Goal: Task Accomplishment & Management: Manage account settings

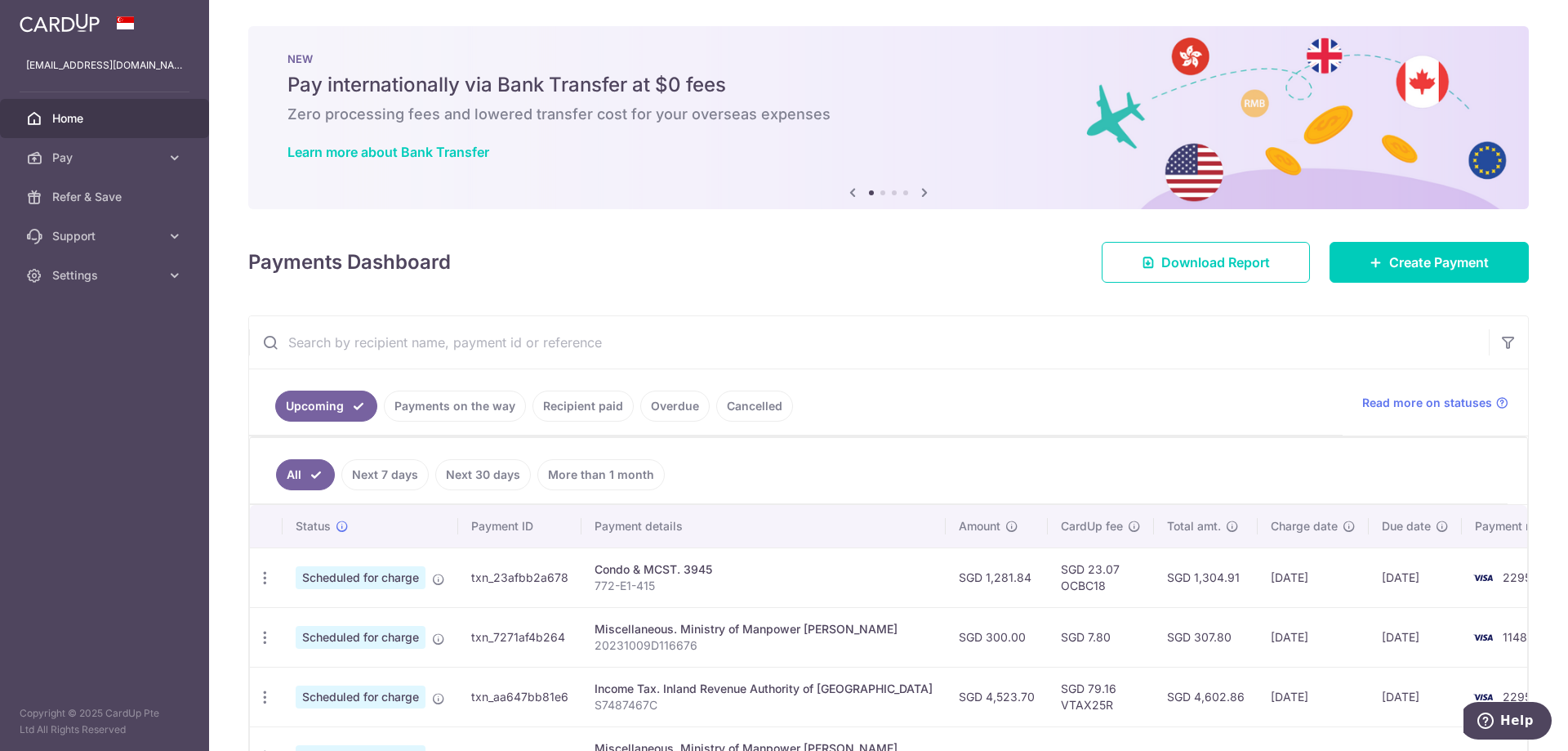
click at [417, 405] on link "Payments on the way" at bounding box center [455, 405] width 142 height 31
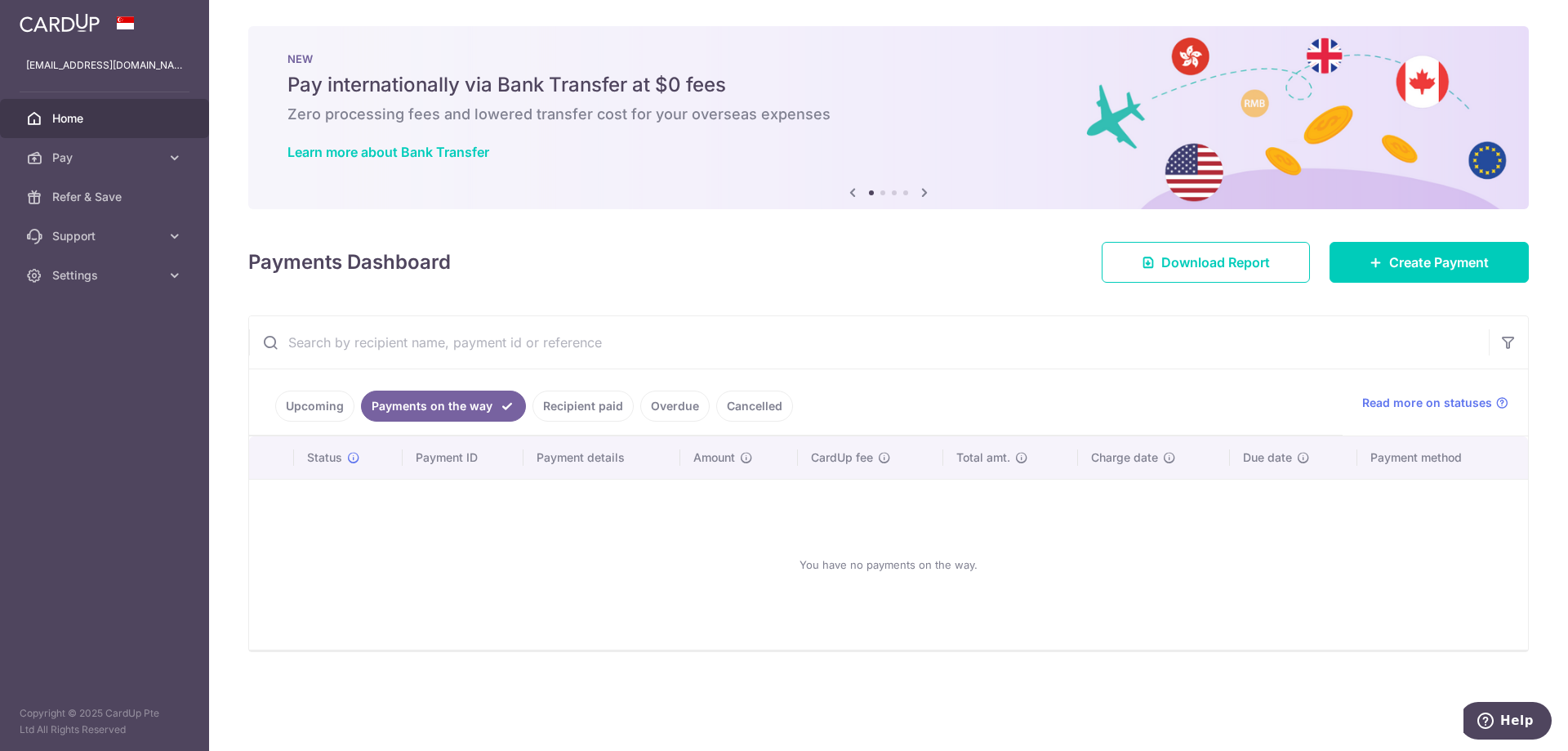
click at [578, 406] on link "Recipient paid" at bounding box center [583, 405] width 102 height 31
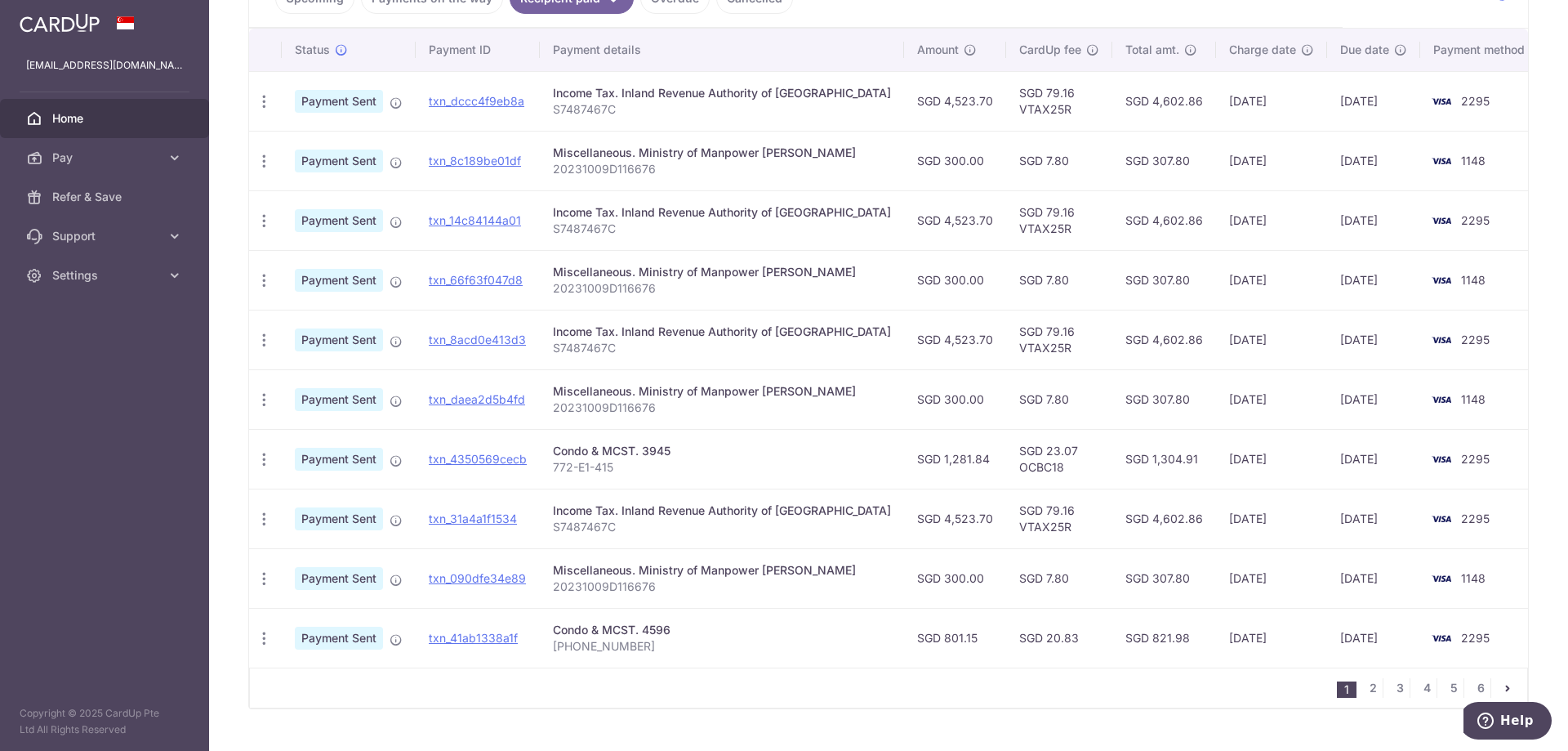
scroll to position [409, 0]
click at [71, 269] on span "Settings" at bounding box center [106, 275] width 107 height 16
click at [78, 353] on span "Logout" at bounding box center [106, 353] width 107 height 16
